Goal: Transaction & Acquisition: Obtain resource

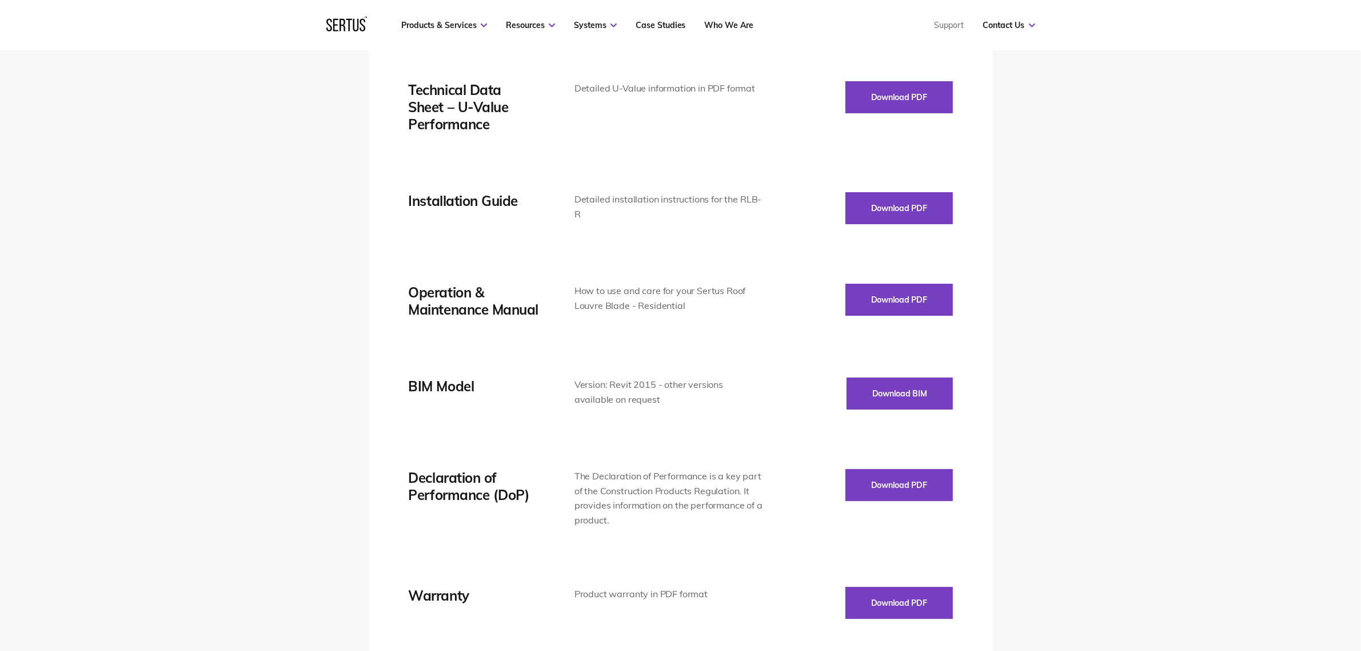
scroll to position [1930, 0]
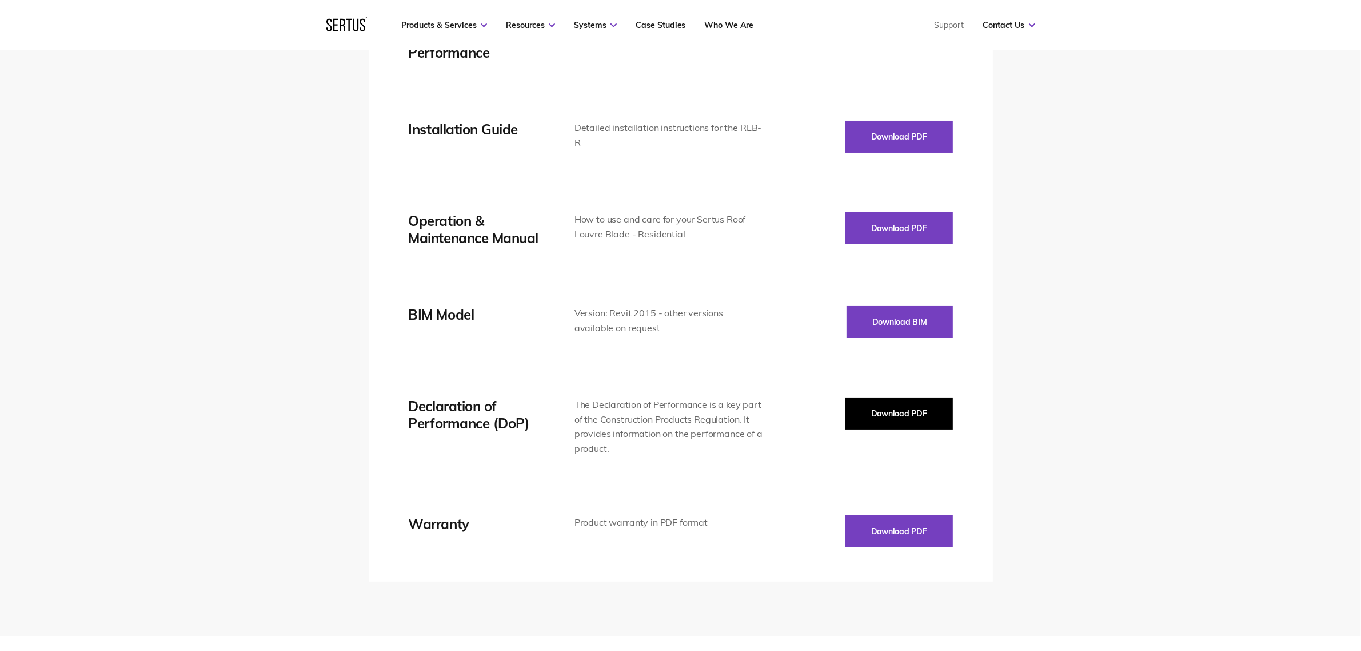
click at [895, 413] on button "Download PDF" at bounding box center [899, 413] width 107 height 32
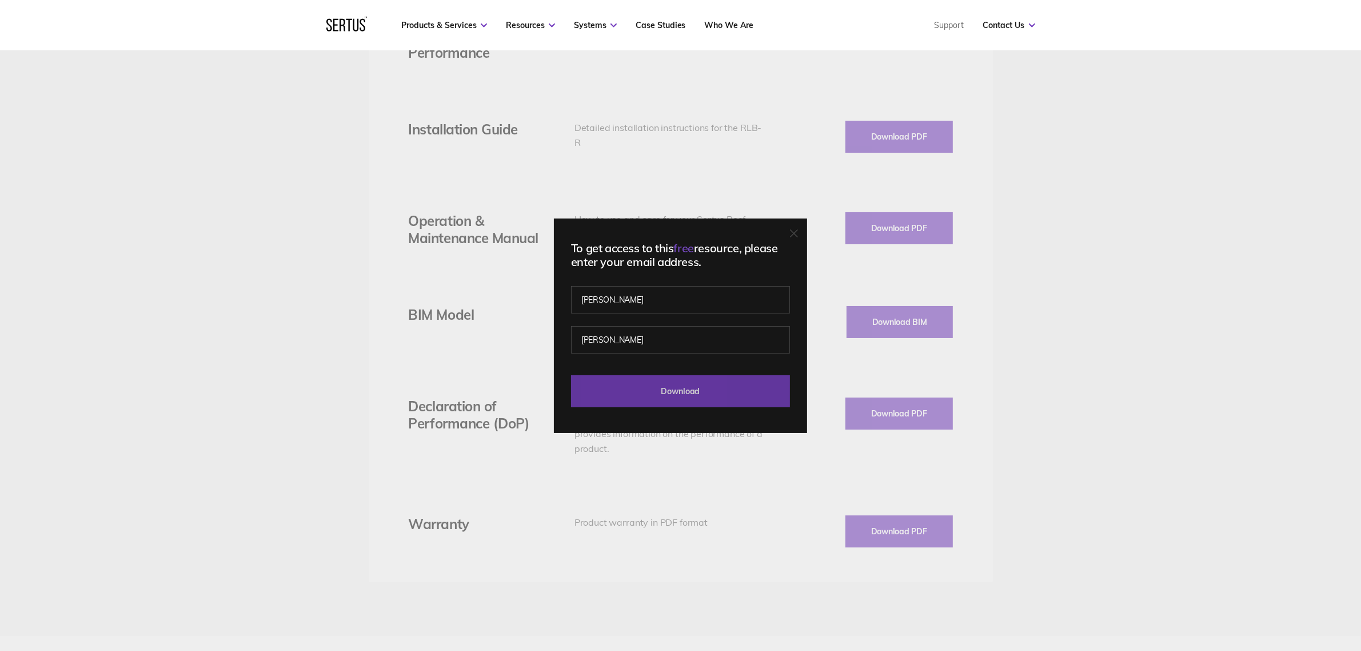
click at [628, 383] on input "Download" at bounding box center [680, 391] width 219 height 32
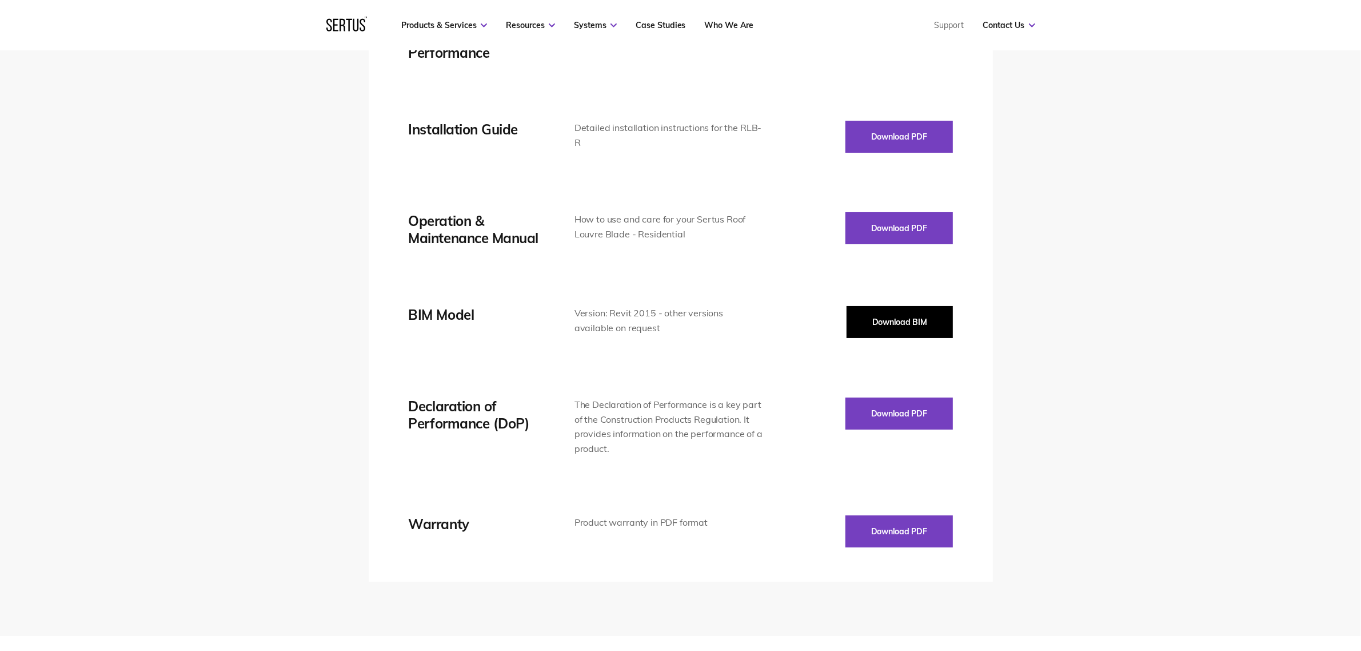
click at [870, 316] on button "Download BIM" at bounding box center [900, 322] width 106 height 32
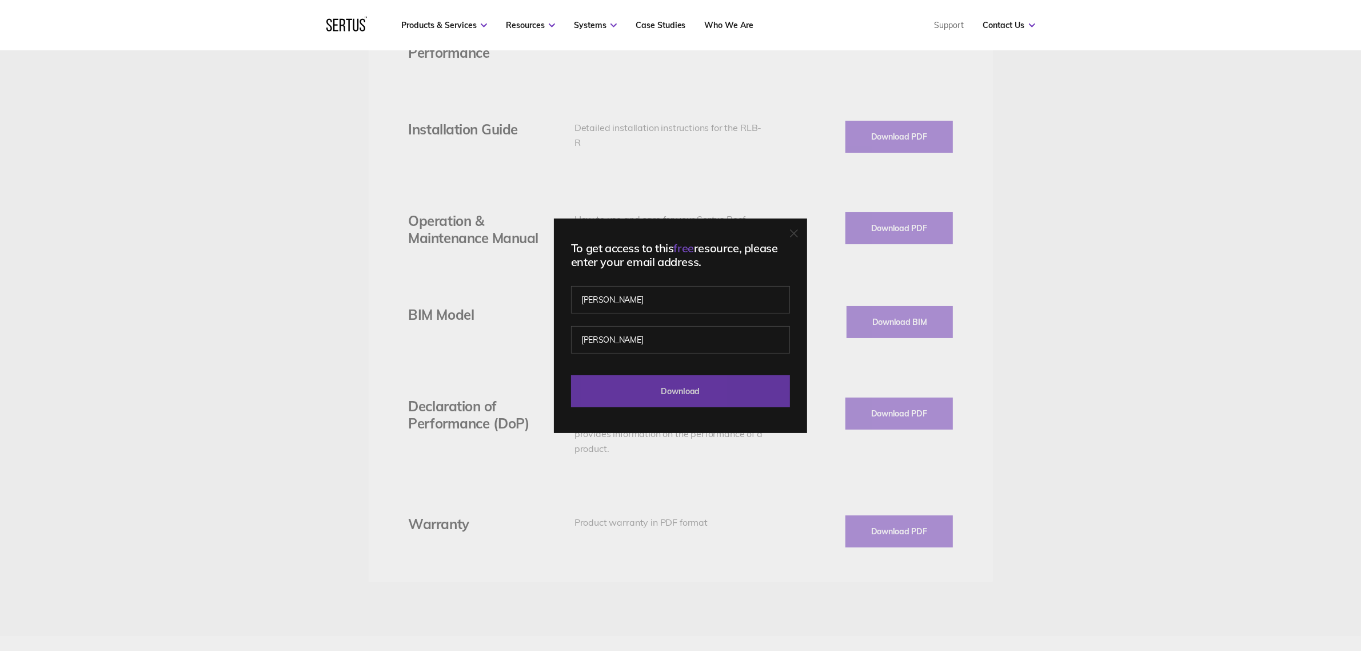
click at [701, 392] on input "Download" at bounding box center [680, 391] width 219 height 32
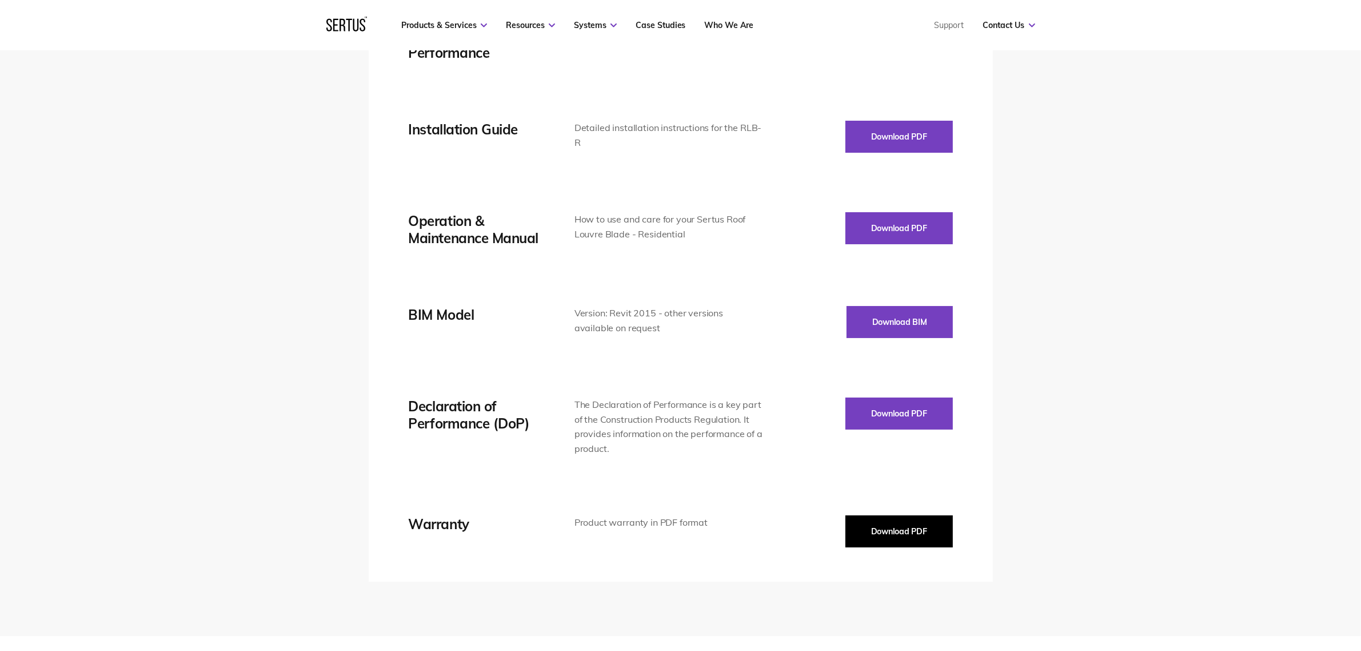
click at [910, 537] on button "Download PDF" at bounding box center [899, 531] width 107 height 32
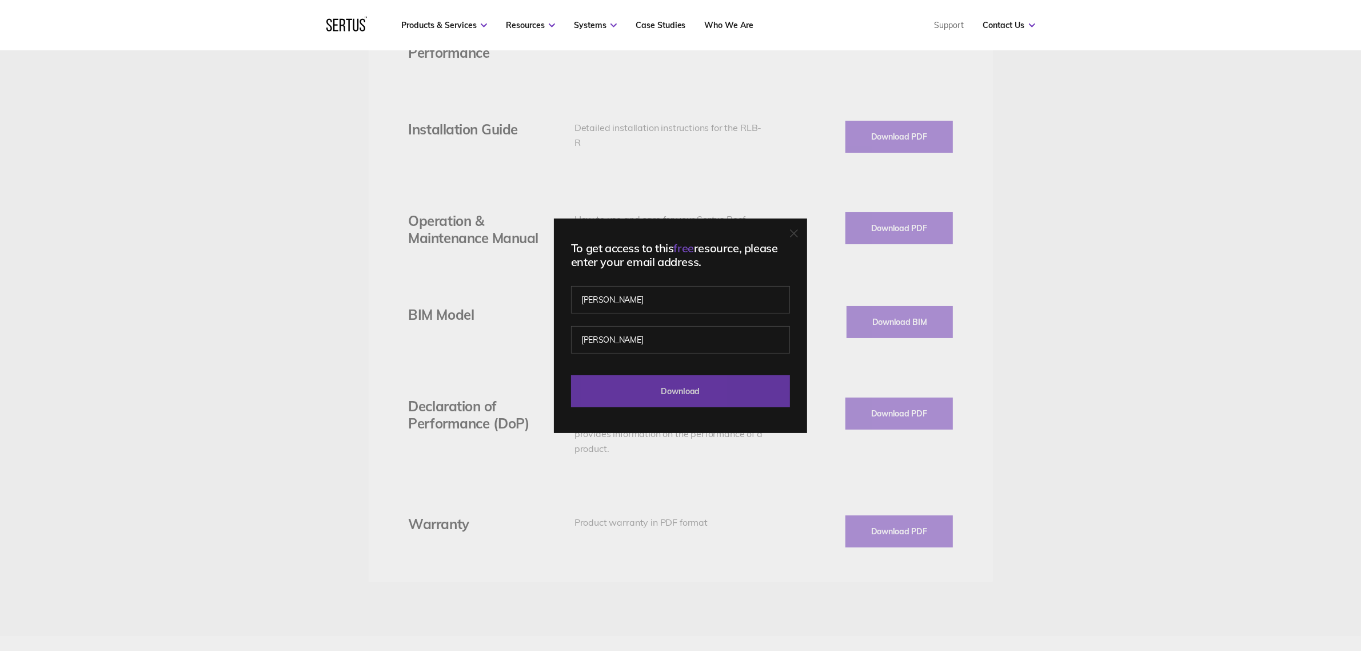
click at [705, 390] on input "Download" at bounding box center [680, 391] width 219 height 32
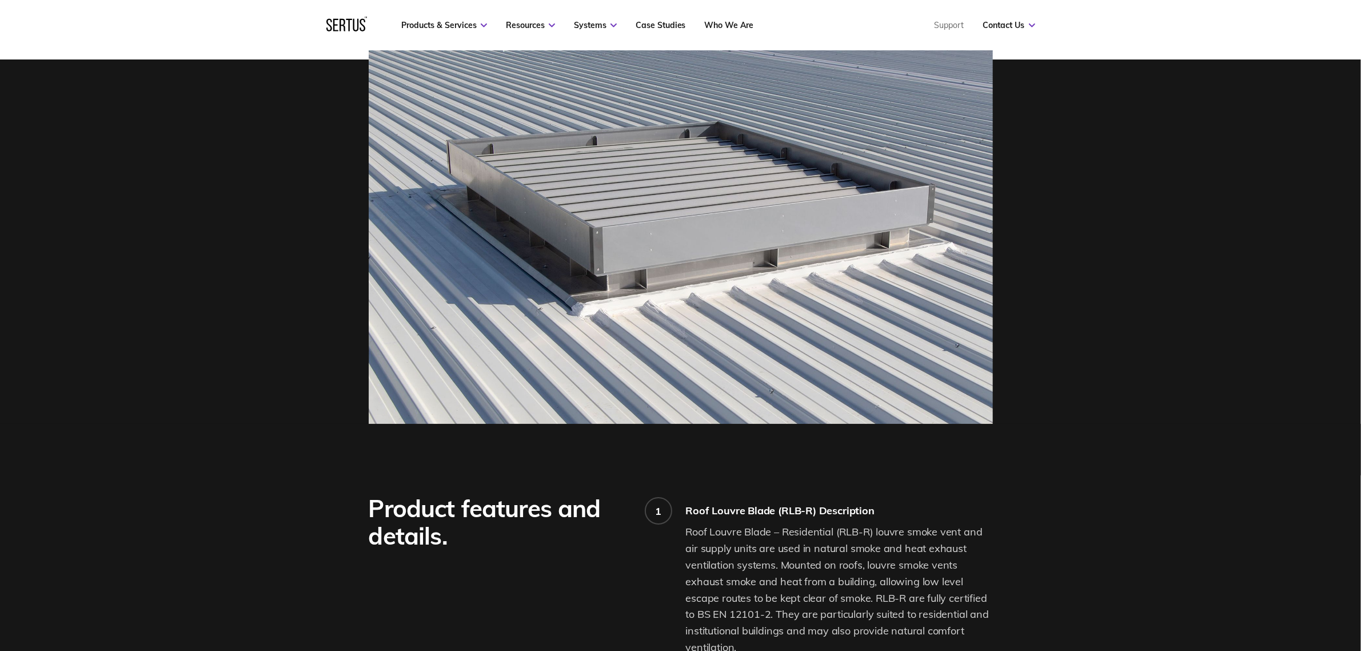
scroll to position [0, 0]
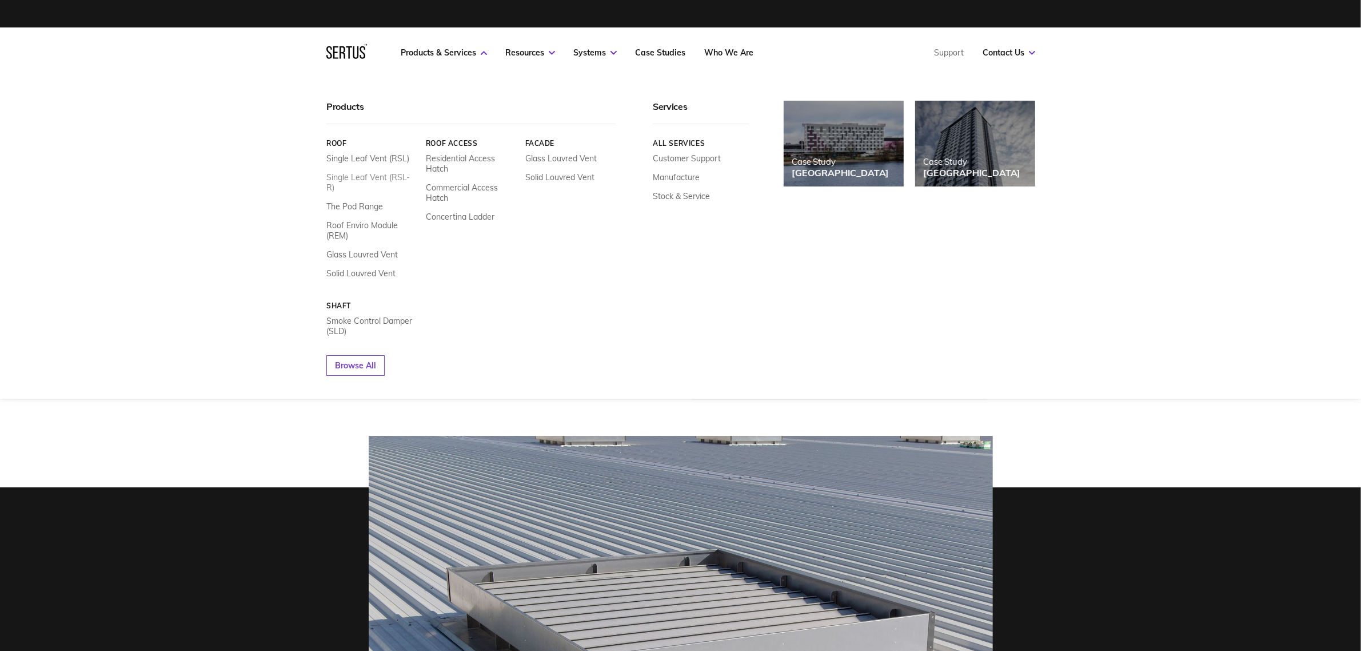
click at [395, 176] on link "Single Leaf Vent (RSL-R)" at bounding box center [371, 182] width 91 height 21
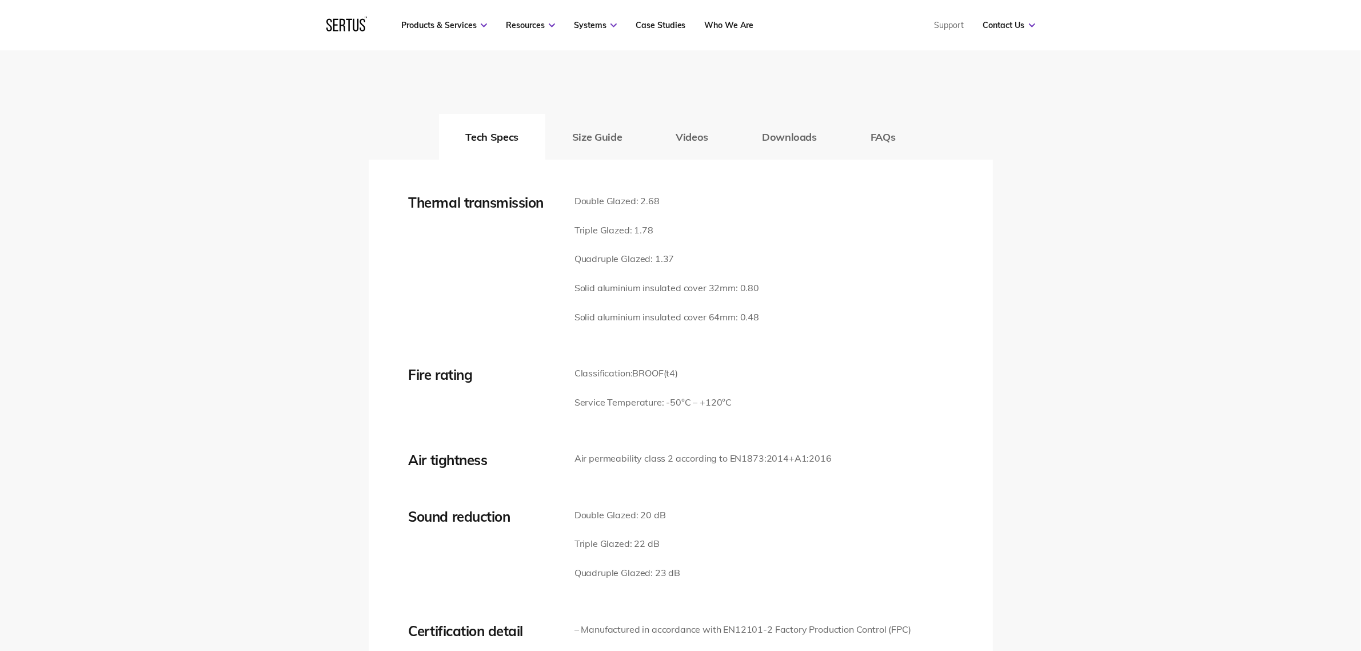
scroll to position [1644, 0]
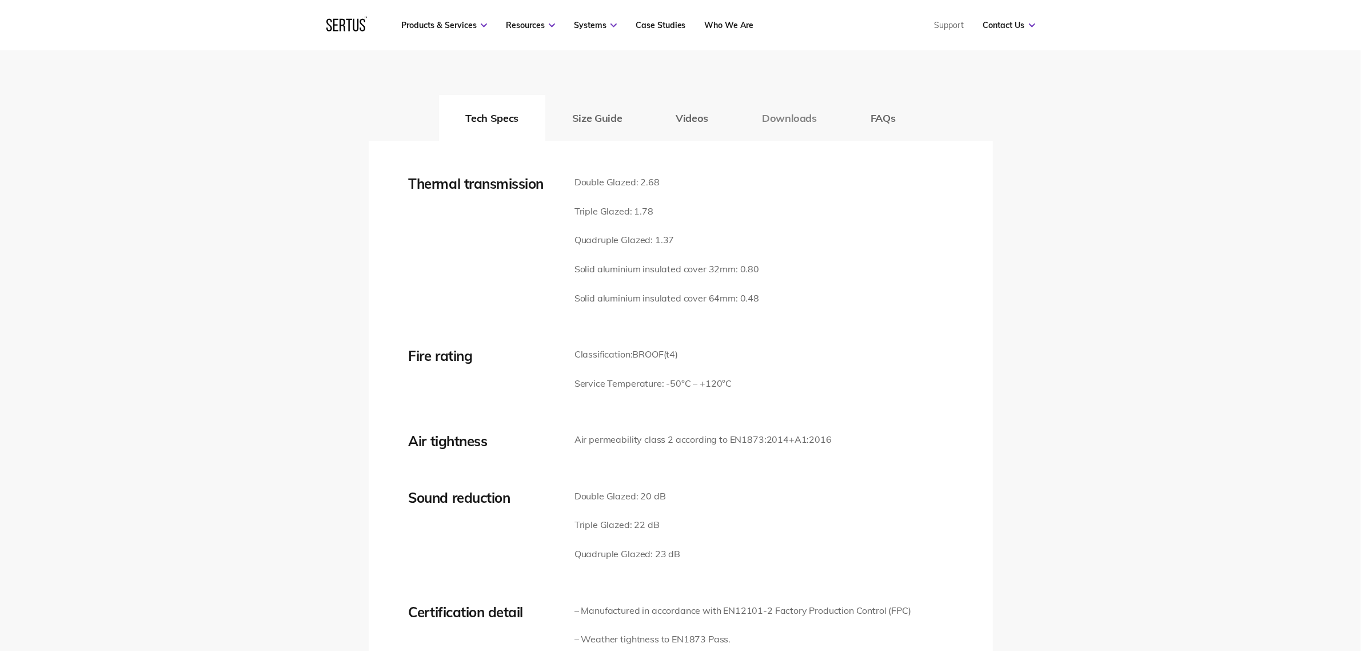
click at [795, 115] on button "Downloads" at bounding box center [789, 118] width 109 height 46
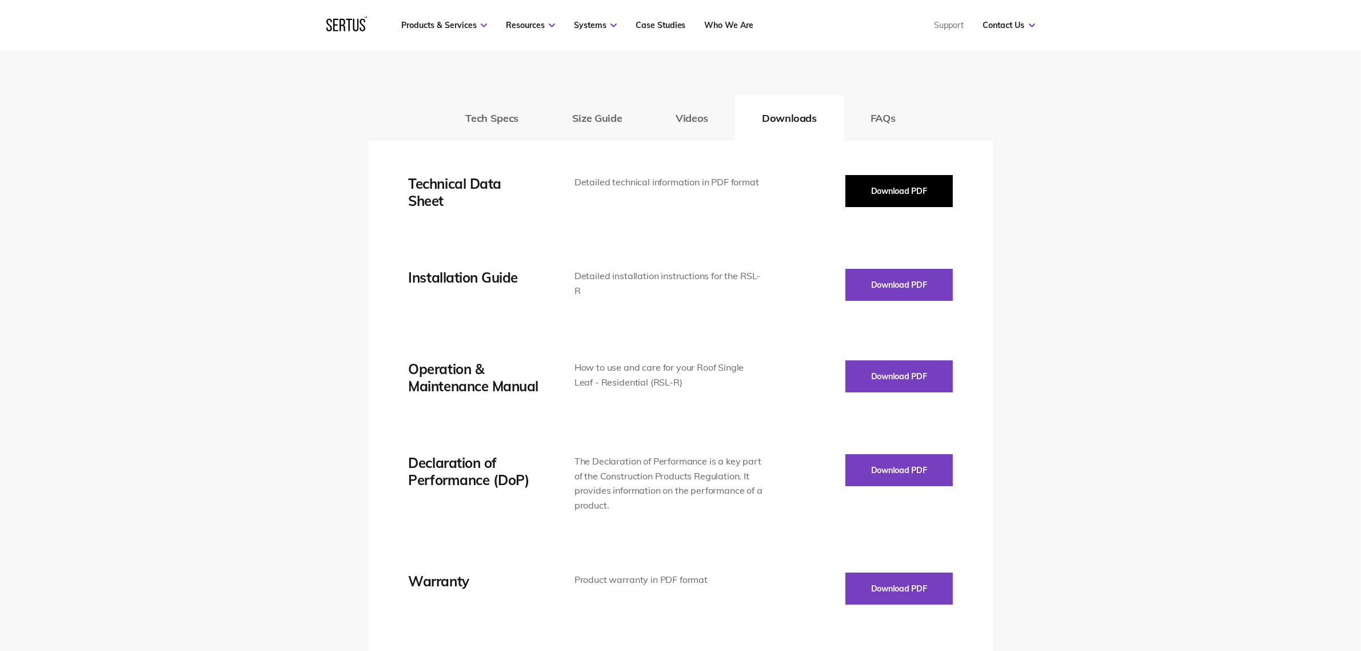
click at [898, 193] on button "Download PDF" at bounding box center [899, 191] width 107 height 32
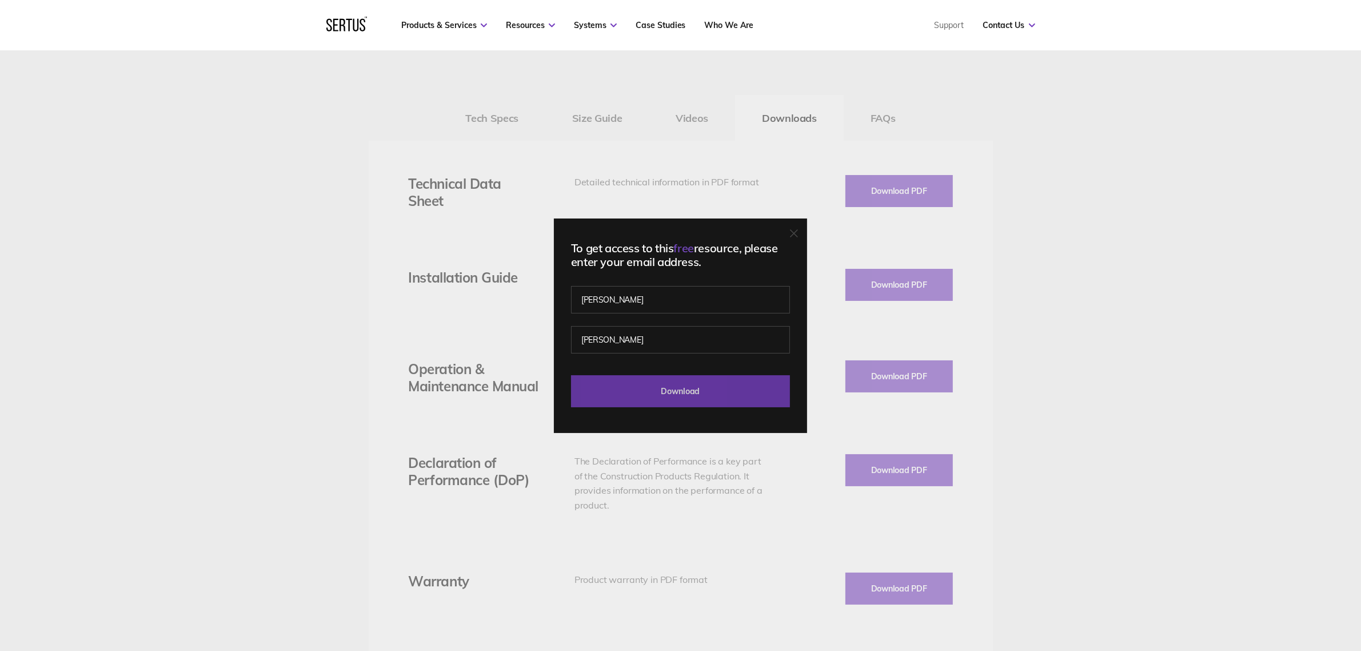
click at [629, 397] on input "Download" at bounding box center [680, 391] width 219 height 32
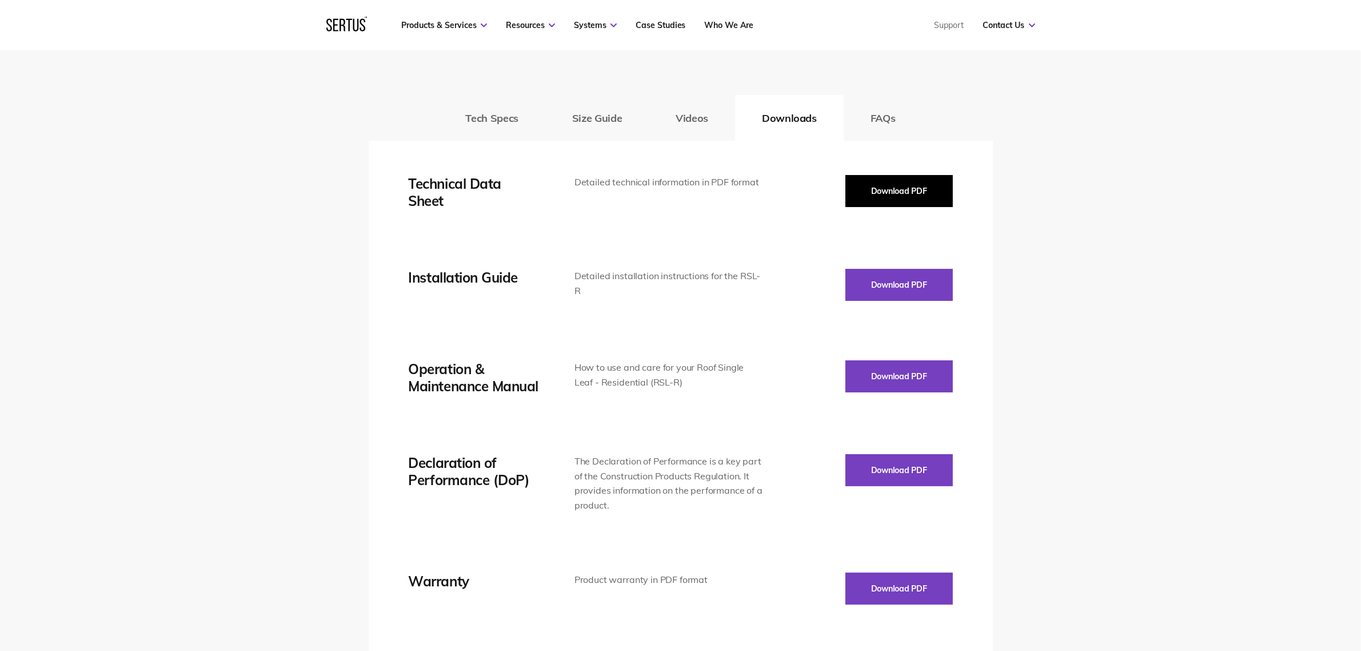
click at [887, 193] on button "Download PDF" at bounding box center [899, 191] width 107 height 32
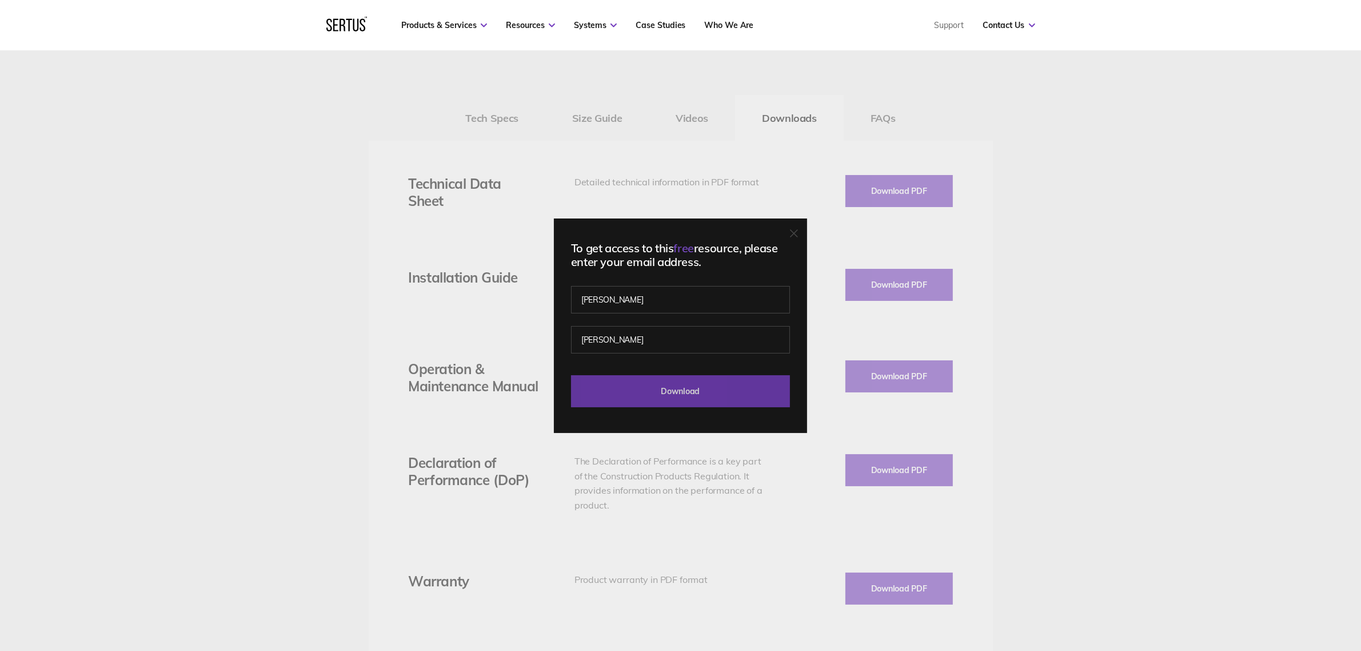
click at [608, 402] on input "Download" at bounding box center [680, 391] width 219 height 32
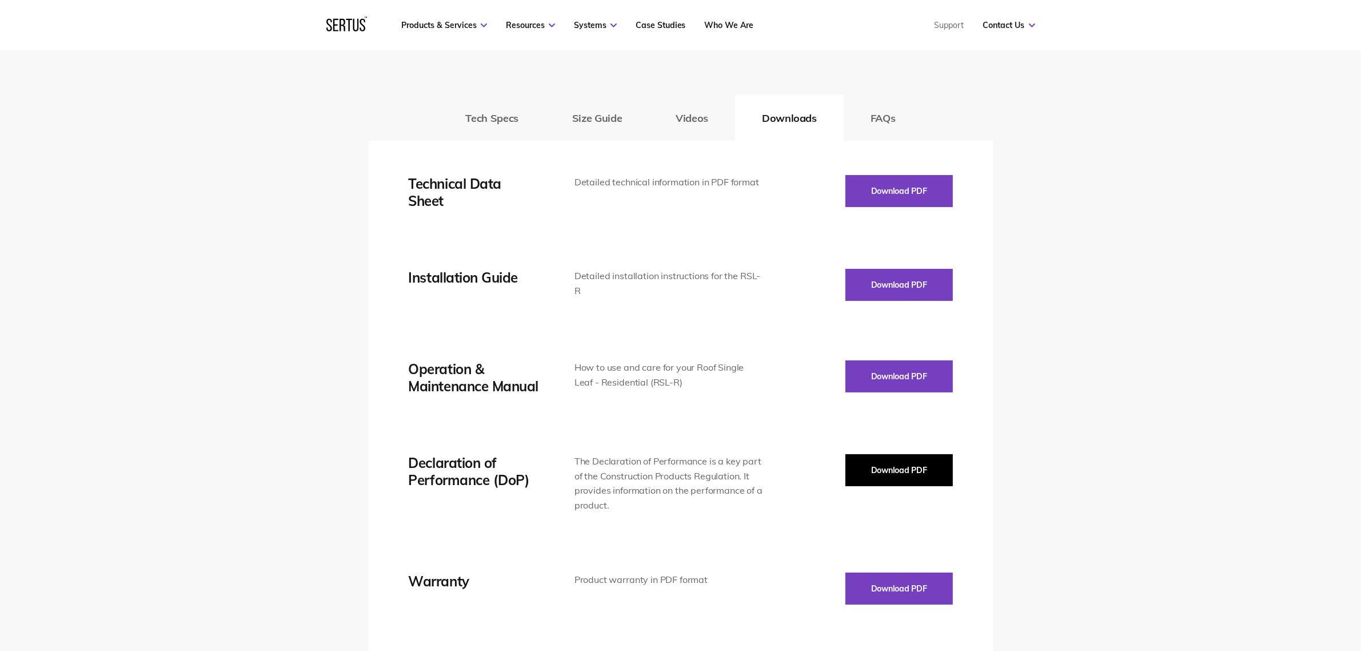
click at [888, 465] on button "Download PDF" at bounding box center [899, 470] width 107 height 32
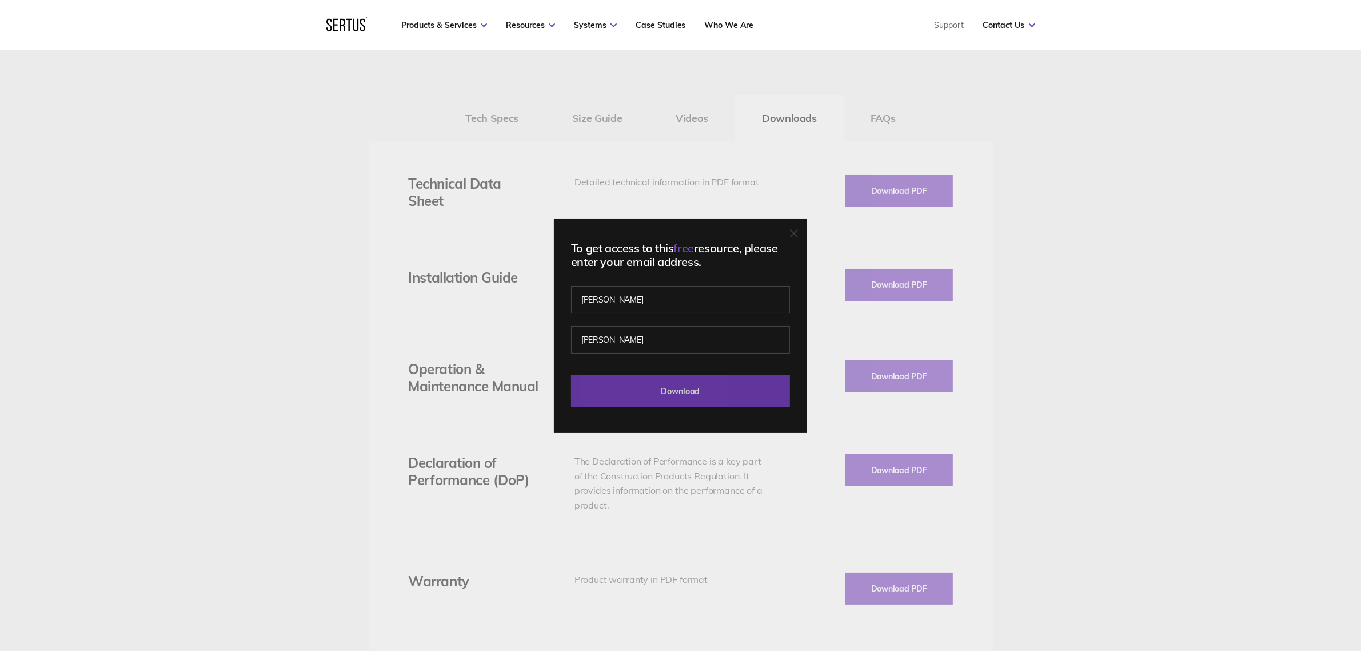
click at [696, 383] on input "Download" at bounding box center [680, 391] width 219 height 32
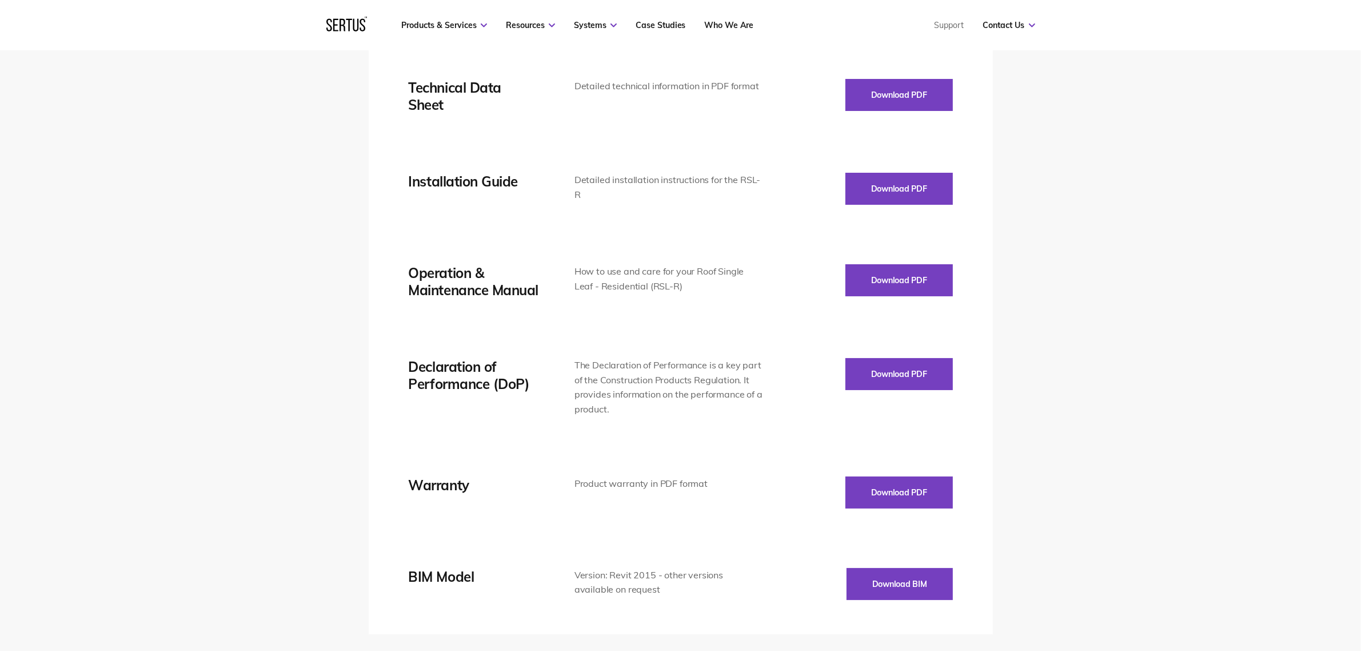
scroll to position [1715, 0]
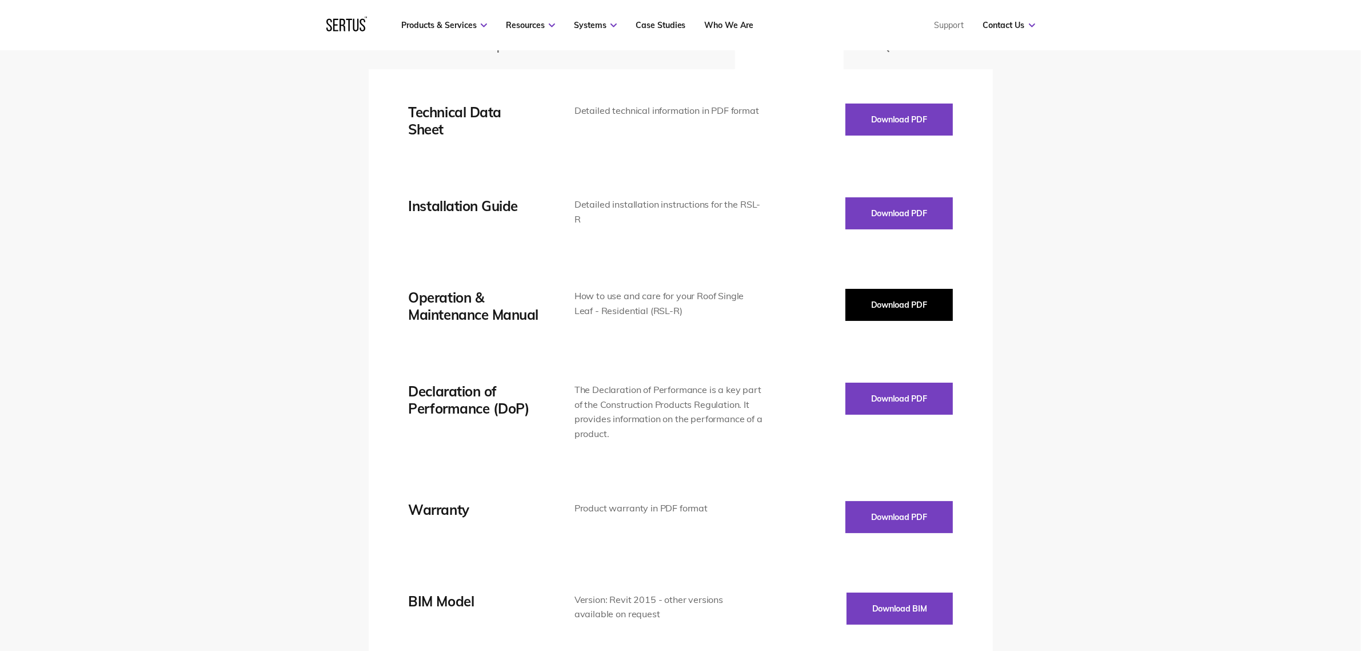
click at [893, 313] on button "Download PDF" at bounding box center [899, 305] width 107 height 32
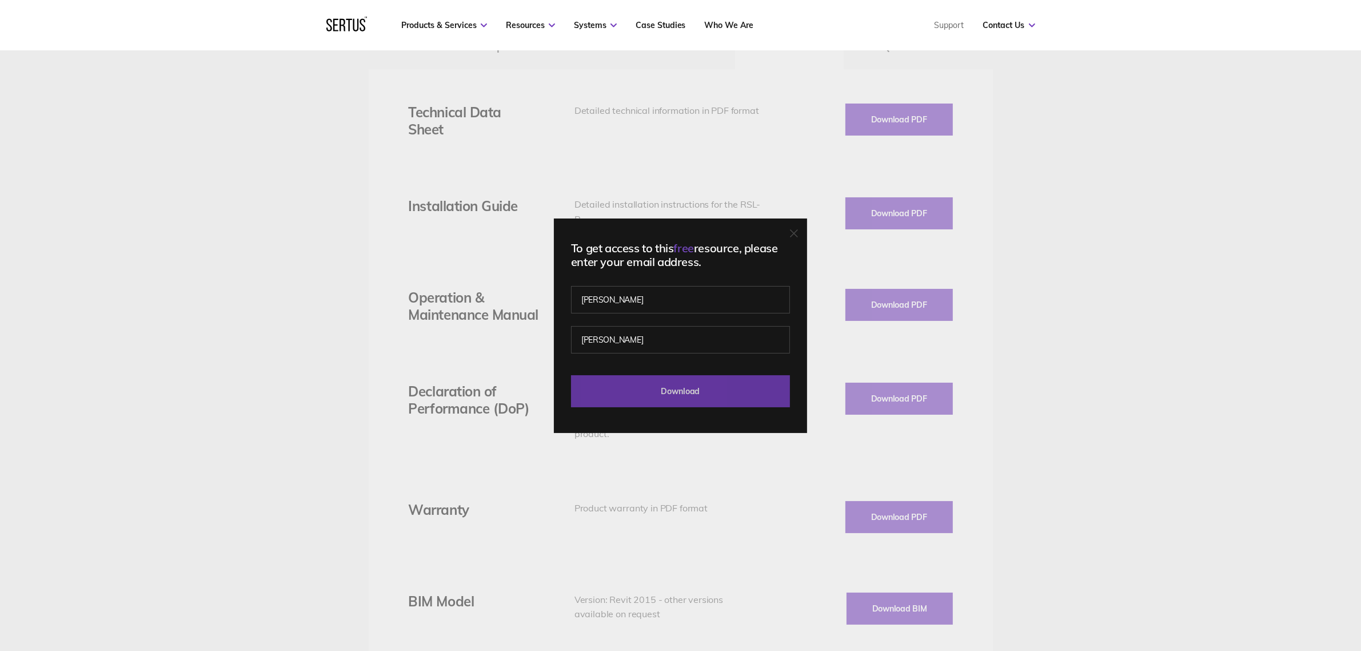
click at [721, 387] on input "Download" at bounding box center [680, 391] width 219 height 32
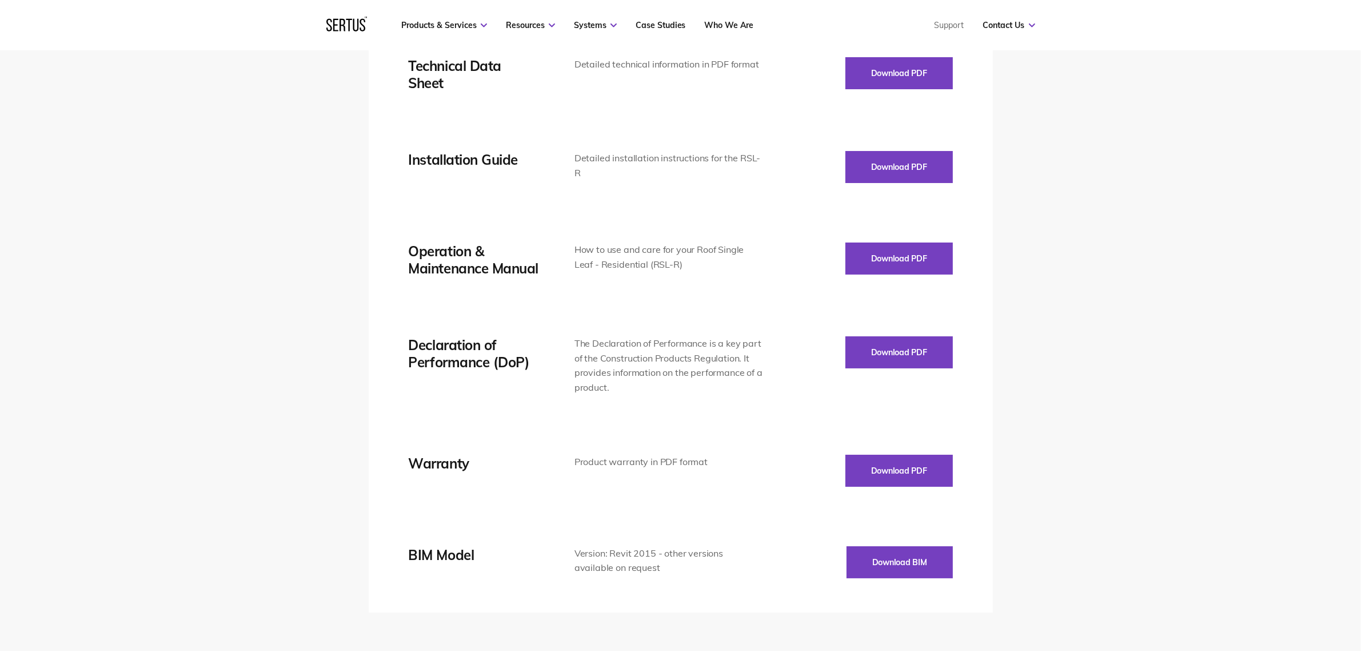
scroll to position [1787, 0]
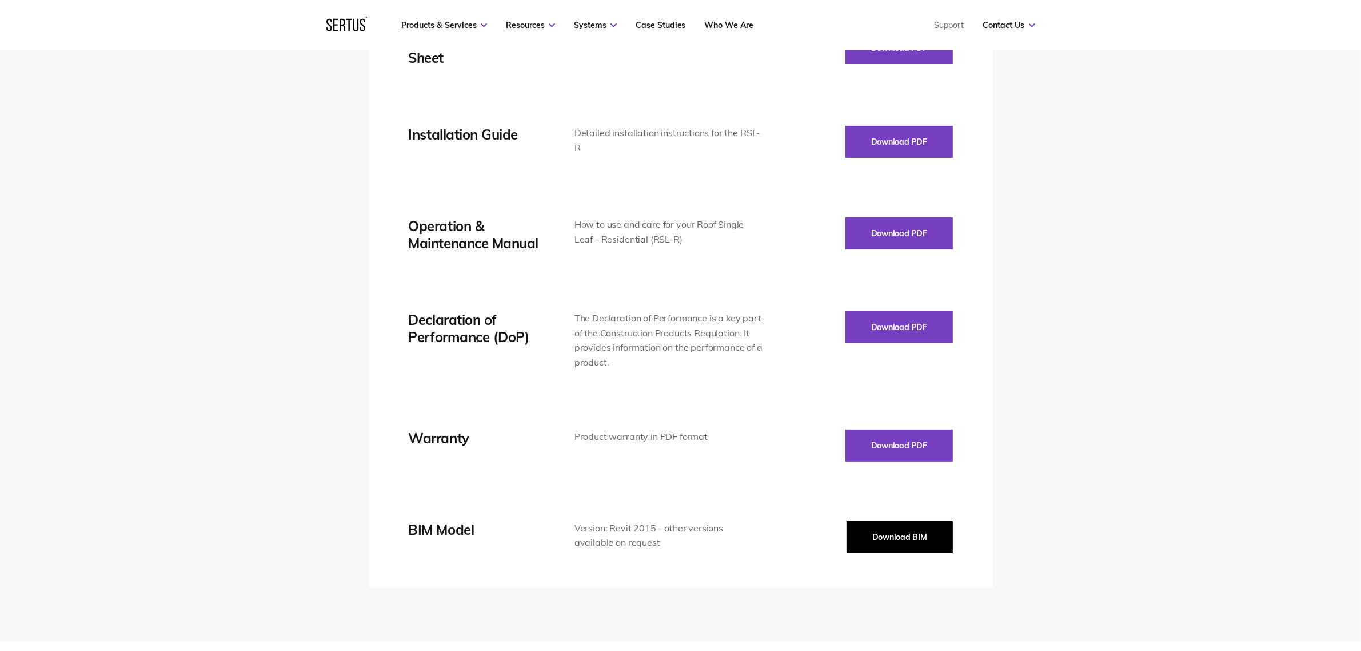
click at [902, 539] on button "Download BIM" at bounding box center [900, 537] width 106 height 32
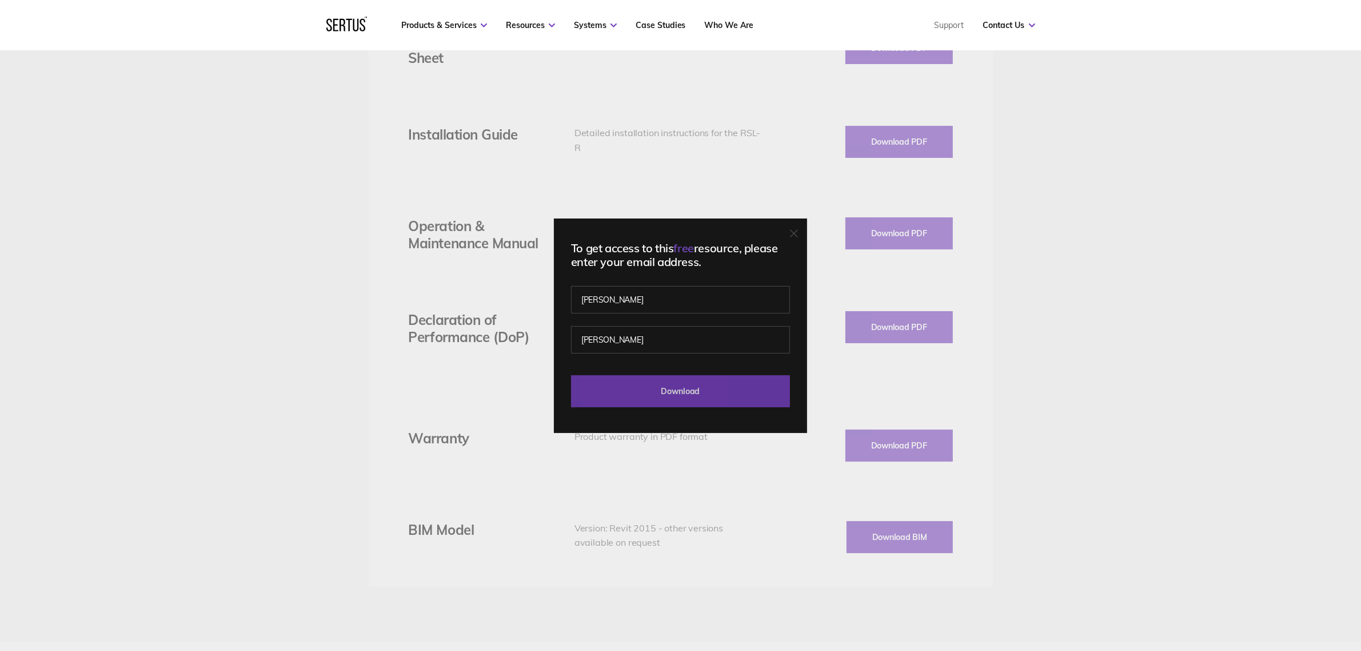
click at [676, 383] on input "Download" at bounding box center [680, 391] width 219 height 32
